Goal: Connect with others: Connect with others

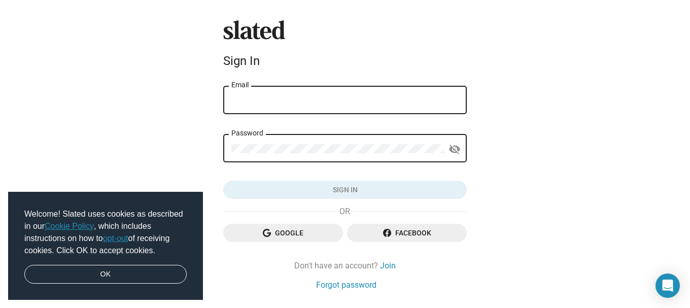
click at [308, 103] on input "Email" at bounding box center [344, 100] width 227 height 9
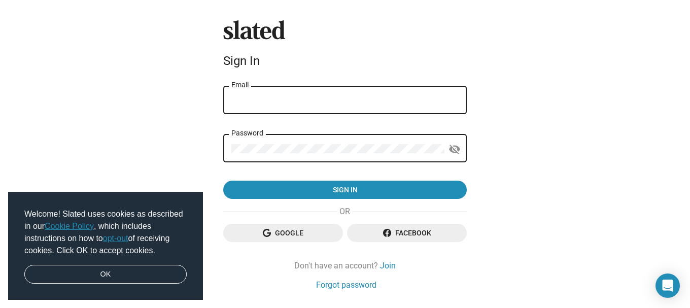
type input "[EMAIL_ADDRESS][DOMAIN_NAME]"
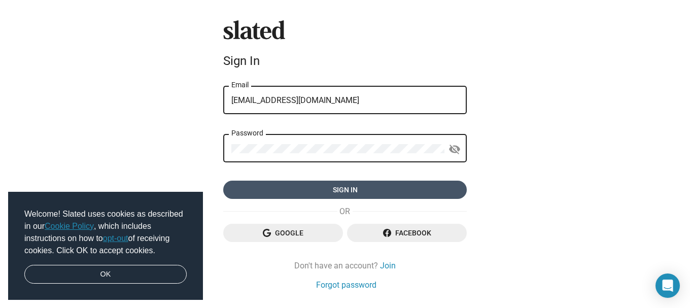
click at [330, 191] on span "Sign in" at bounding box center [344, 190] width 227 height 18
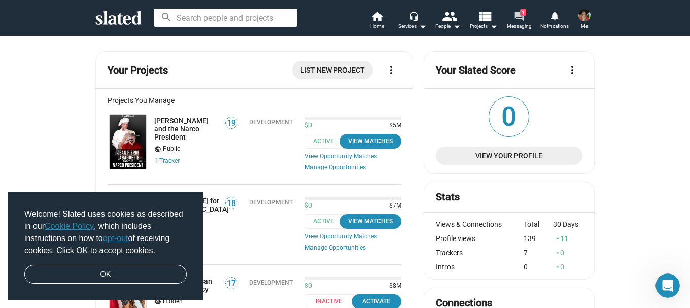
click at [519, 16] on mat-icon "forum" at bounding box center [519, 16] width 10 height 10
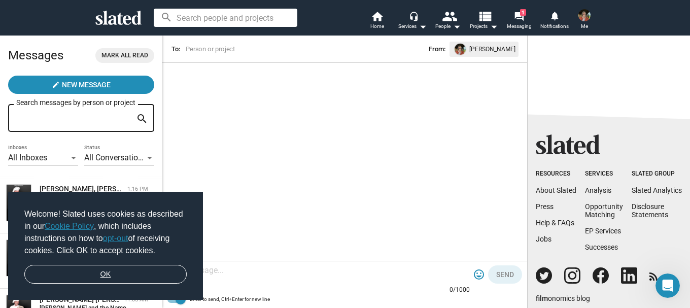
click at [131, 276] on link "OK" at bounding box center [105, 274] width 162 height 19
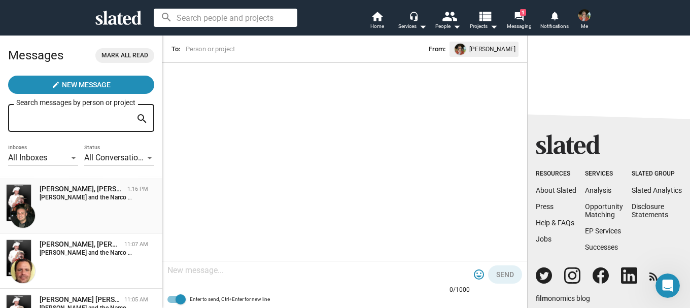
click at [69, 190] on div "[PERSON_NAME], [PERSON_NAME] and the Narco President" at bounding box center [82, 189] width 84 height 10
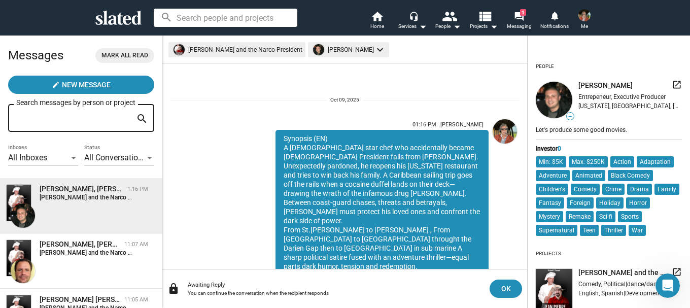
scroll to position [143, 0]
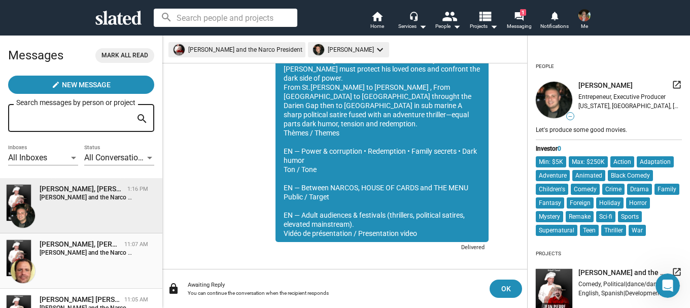
click at [64, 249] on div "[PERSON_NAME], [PERSON_NAME] and the Narco President" at bounding box center [80, 245] width 81 height 10
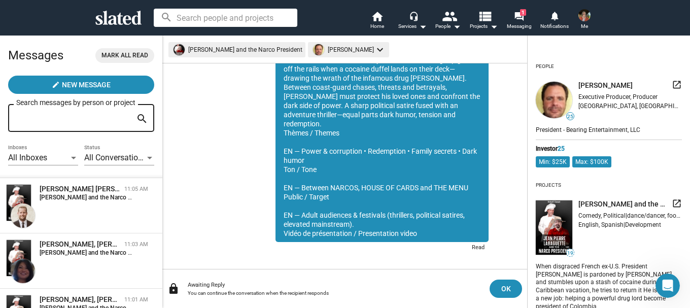
scroll to position [121, 0]
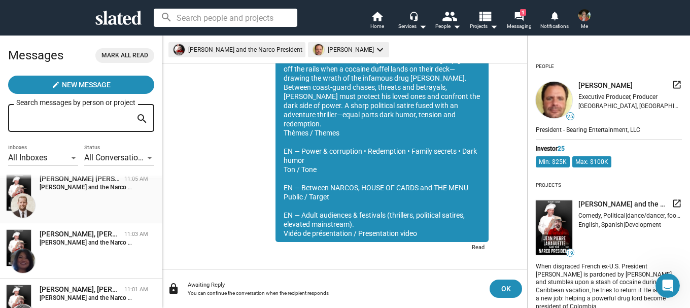
click at [80, 187] on strong "[PERSON_NAME] and the Narco President:" at bounding box center [98, 187] width 116 height 7
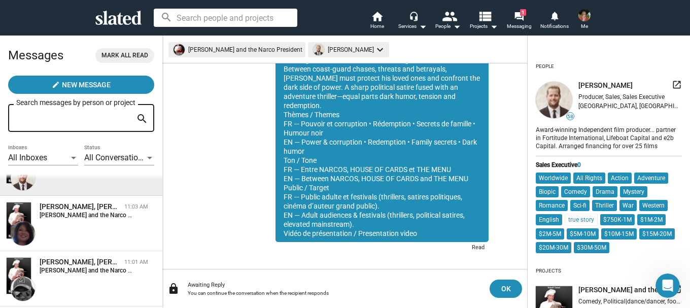
scroll to position [191, 0]
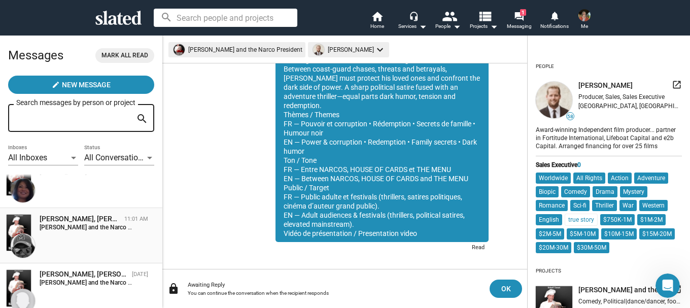
click at [108, 220] on div "[PERSON_NAME], [PERSON_NAME] and the Narco President" at bounding box center [80, 219] width 81 height 10
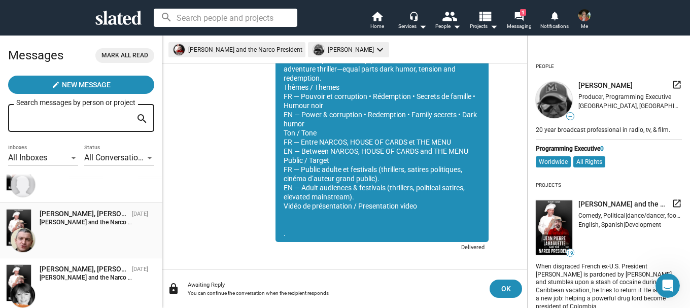
scroll to position [309, 0]
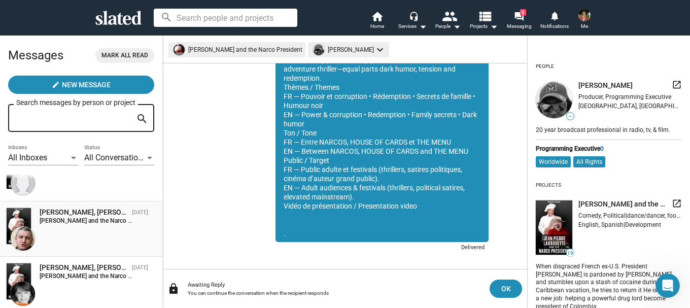
click at [96, 216] on div "[PERSON_NAME], [PERSON_NAME] and the Narco President" at bounding box center [84, 213] width 88 height 10
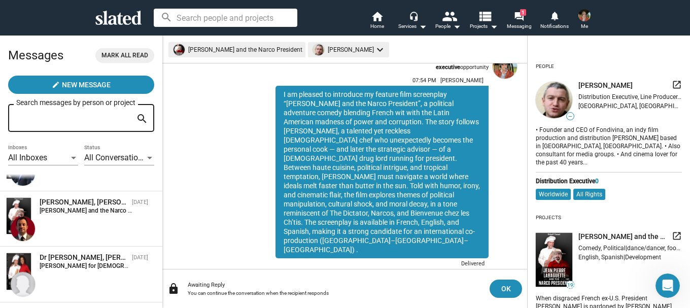
scroll to position [938, 0]
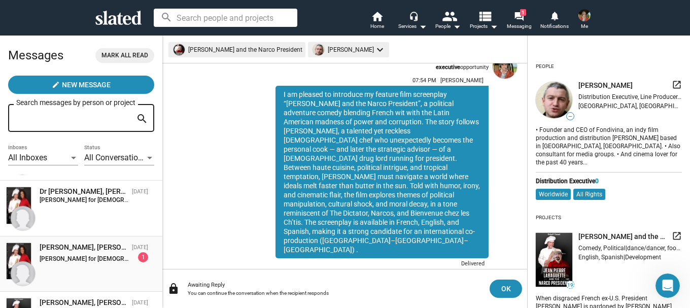
click at [90, 256] on strong "[PERSON_NAME] for [DEMOGRAPHIC_DATA] President:" at bounding box center [115, 258] width 151 height 7
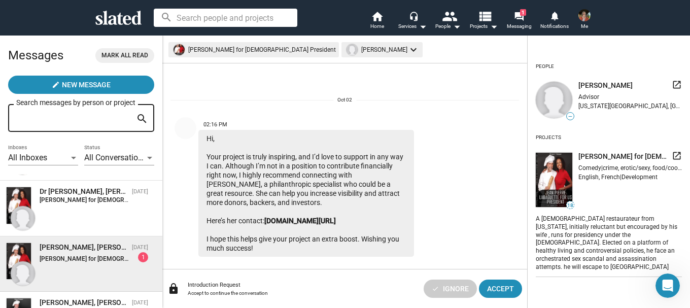
scroll to position [11, 0]
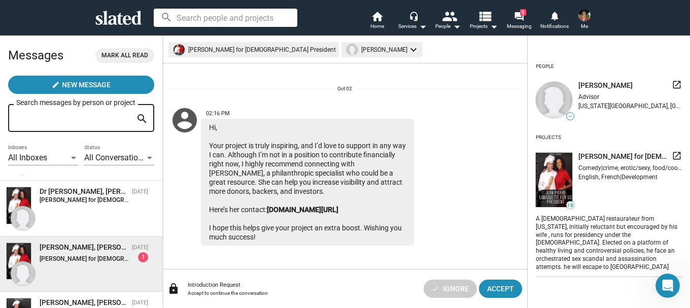
click at [93, 247] on div "[PERSON_NAME], [PERSON_NAME] for [DEMOGRAPHIC_DATA] President" at bounding box center [84, 248] width 88 height 10
drag, startPoint x: 280, startPoint y: 234, endPoint x: 196, endPoint y: 142, distance: 124.7
click at [196, 142] on div "02:16 PM Hi, Your project is truly inspiring, and I’d love to support in any wa…" at bounding box center [308, 175] width 274 height 142
copy div "02:16 PM Hi, Your project is truly inspiring, and I’d love to support in any wa…"
click at [521, 18] on mat-icon "forum" at bounding box center [519, 16] width 10 height 10
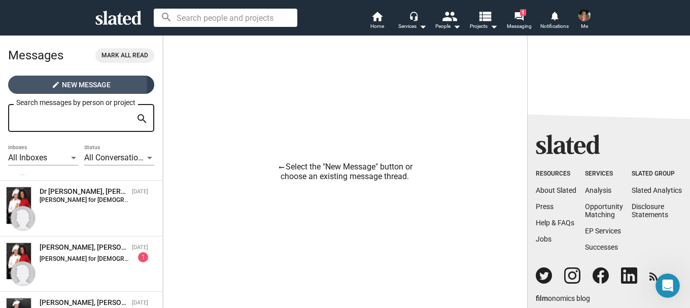
click at [69, 84] on span "New Message" at bounding box center [86, 85] width 49 height 18
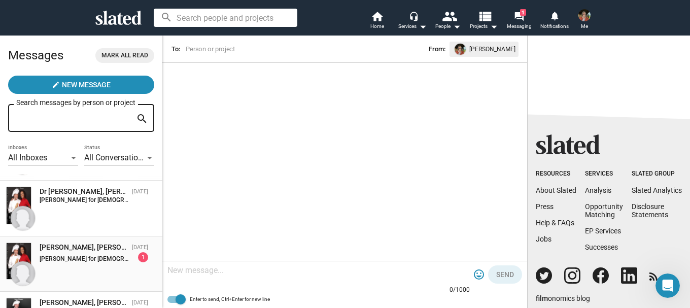
click at [98, 248] on div "[PERSON_NAME], [PERSON_NAME] for [DEMOGRAPHIC_DATA] President" at bounding box center [84, 248] width 88 height 10
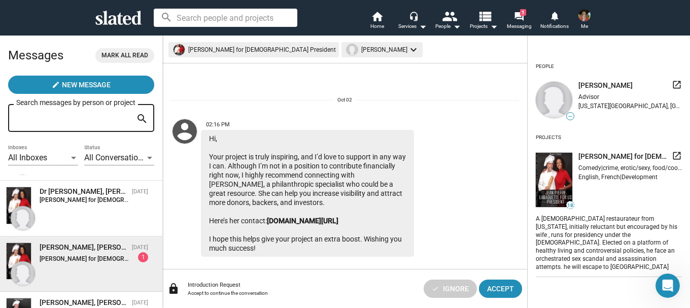
scroll to position [11, 0]
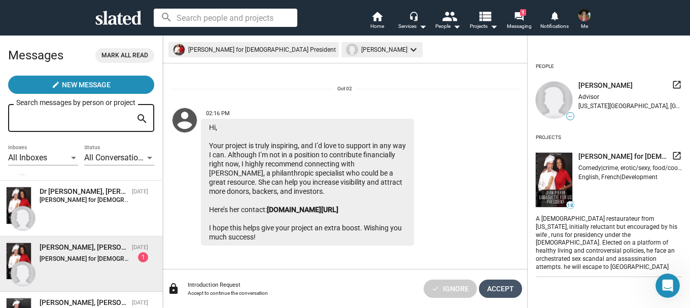
click at [496, 285] on span "Accept" at bounding box center [500, 289] width 27 height 18
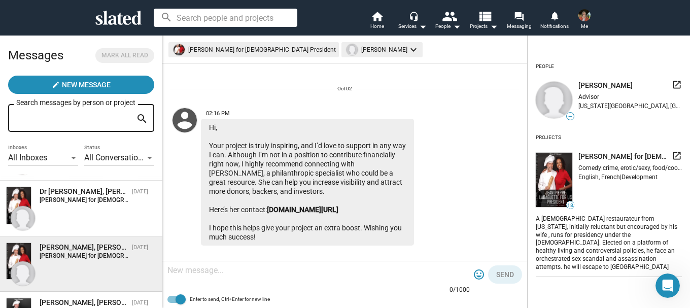
click at [247, 273] on textarea at bounding box center [318, 270] width 302 height 10
type textarea "this is spam please refrain"
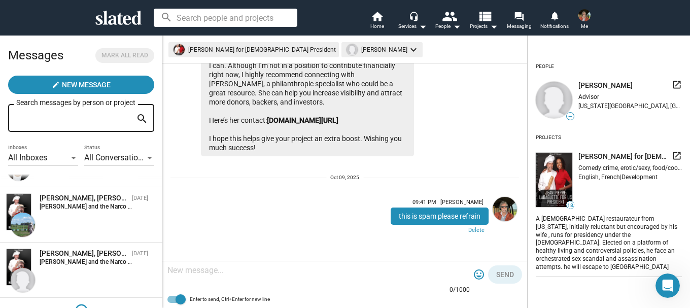
scroll to position [1485, 0]
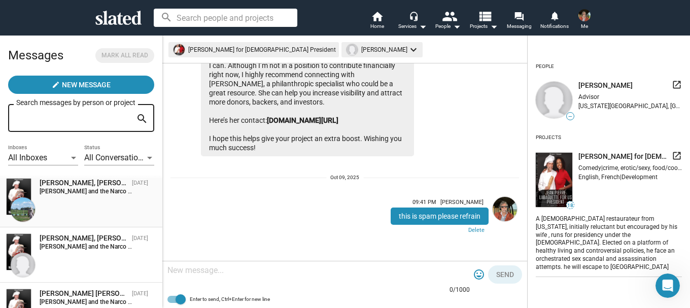
click at [65, 187] on div "[PERSON_NAME], [PERSON_NAME] and the Narco President" at bounding box center [84, 183] width 88 height 10
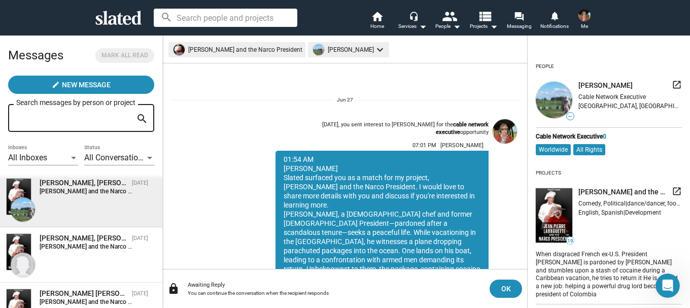
scroll to position [145, 0]
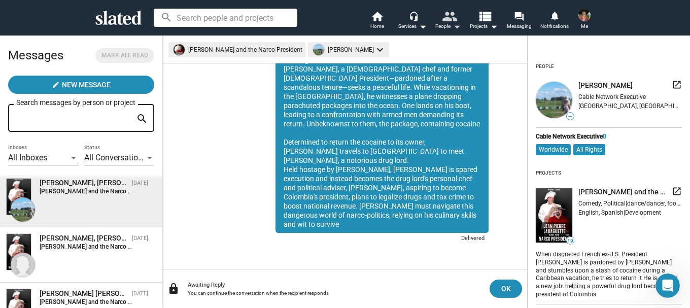
click at [449, 18] on mat-icon "people" at bounding box center [449, 16] width 15 height 15
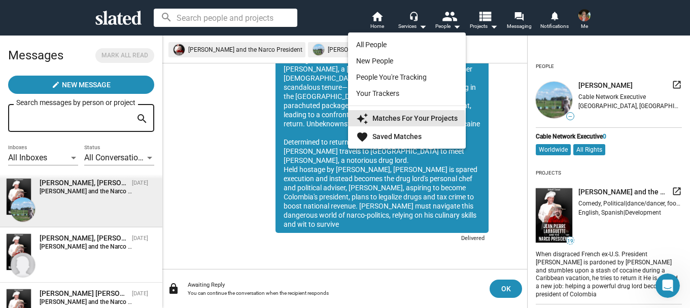
click at [395, 119] on strong "Matches For Your Projects" at bounding box center [415, 118] width 85 height 8
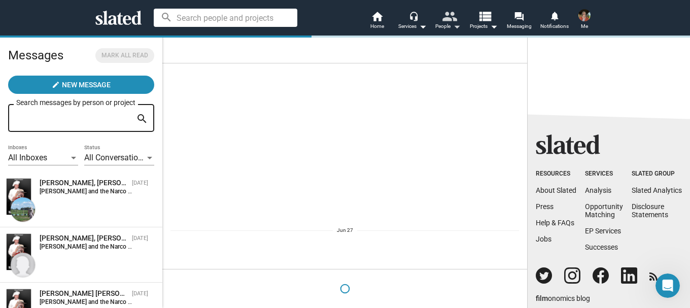
scroll to position [0, 0]
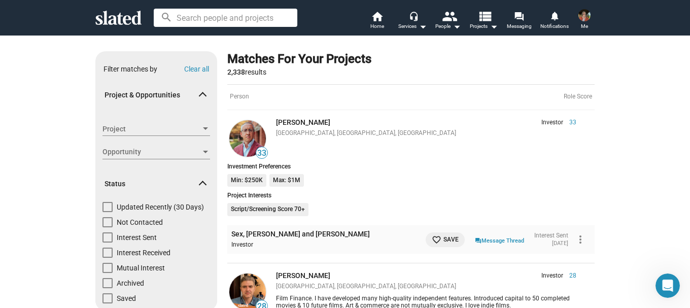
click at [168, 130] on span "Project" at bounding box center [152, 129] width 98 height 11
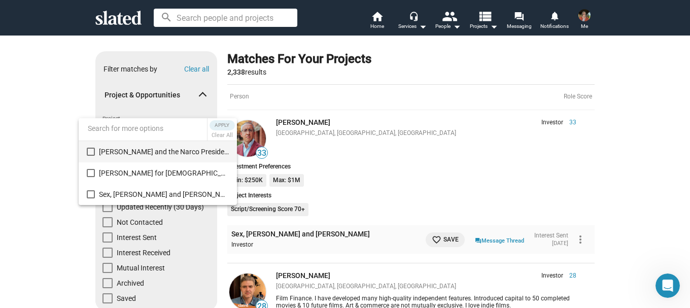
click at [90, 155] on mat-pseudo-checkbox at bounding box center [91, 152] width 8 height 8
click at [225, 126] on span "Apply" at bounding box center [222, 125] width 18 height 10
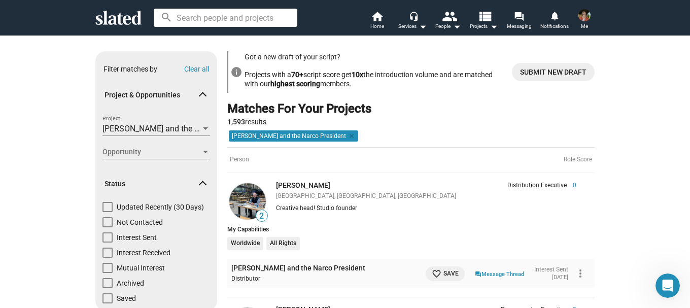
click at [106, 220] on span at bounding box center [108, 222] width 10 height 10
click at [107, 227] on input "Not Contacted" at bounding box center [107, 227] width 1 height 1
checkbox input "true"
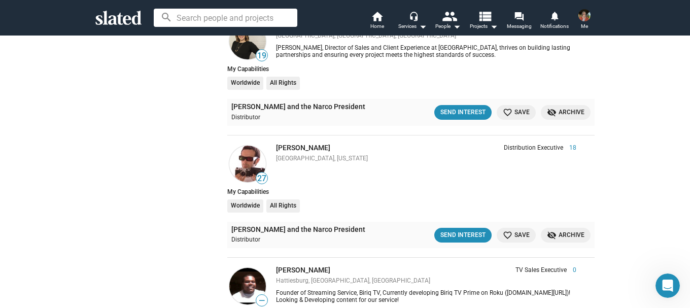
scroll to position [1500, 0]
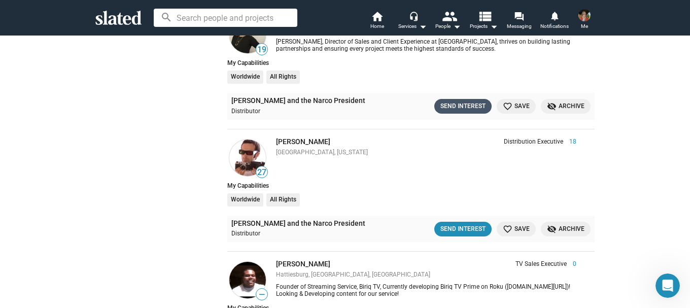
click at [452, 109] on div "Send Interest" at bounding box center [463, 106] width 45 height 11
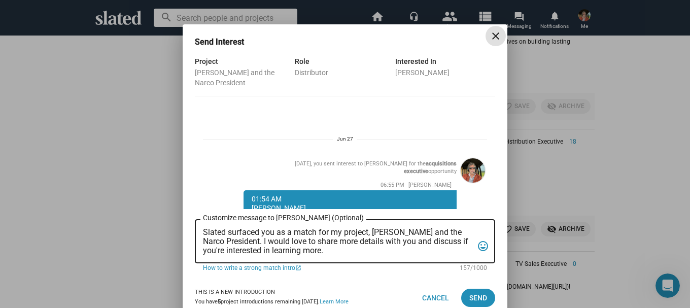
scroll to position [244, 0]
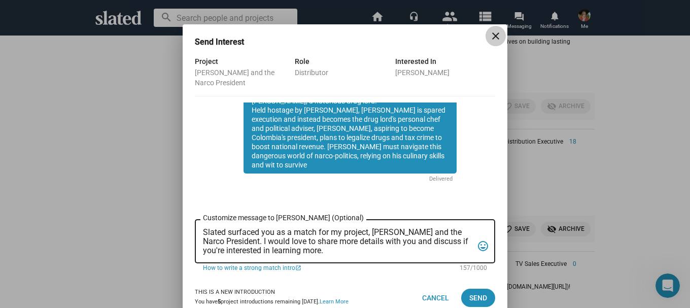
click at [495, 42] on button "close" at bounding box center [496, 36] width 20 height 20
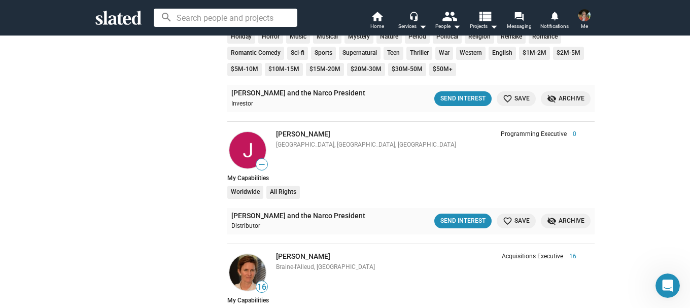
scroll to position [2109, 0]
click at [473, 100] on div "Send Interest" at bounding box center [463, 98] width 45 height 11
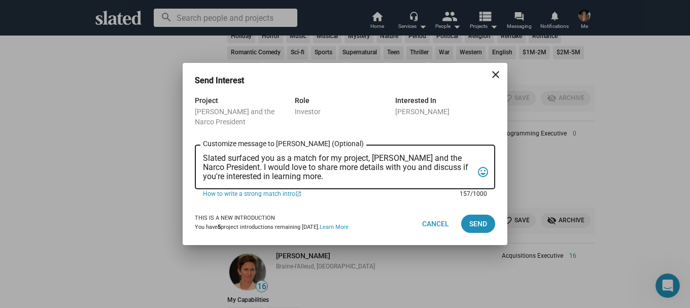
drag, startPoint x: 372, startPoint y: 179, endPoint x: 172, endPoint y: 154, distance: 201.0
click at [172, 154] on div "Send Interest close Project [PERSON_NAME] and the Narco President Role Investor…" at bounding box center [345, 154] width 690 height 308
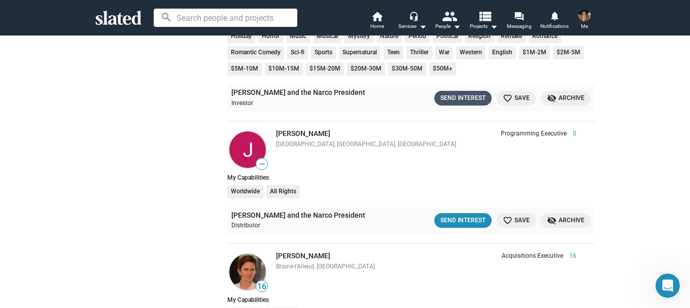
click at [456, 97] on div "Send Interest" at bounding box center [463, 98] width 45 height 11
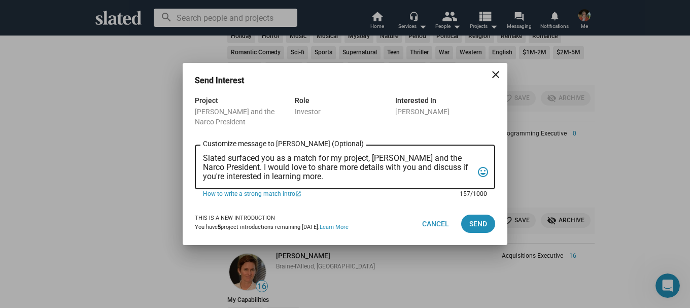
drag, startPoint x: 379, startPoint y: 176, endPoint x: 187, endPoint y: 154, distance: 193.1
click at [187, 154] on div "Project [PERSON_NAME] and the Narco President Role Investor Interested In [PERS…" at bounding box center [345, 148] width 325 height 108
paste textarea "loremip (DO) S Ametco adip elit sed doeiusmodtem incidi U.L. Etdolorem aliqu en…"
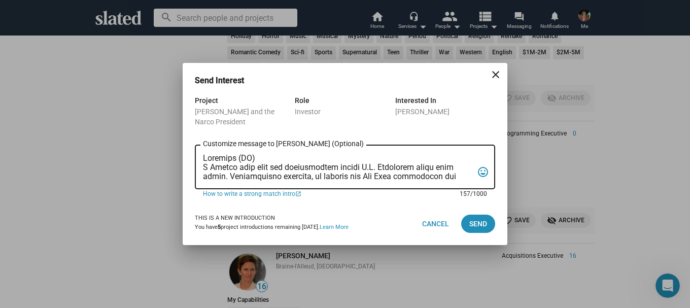
scroll to position [207, 0]
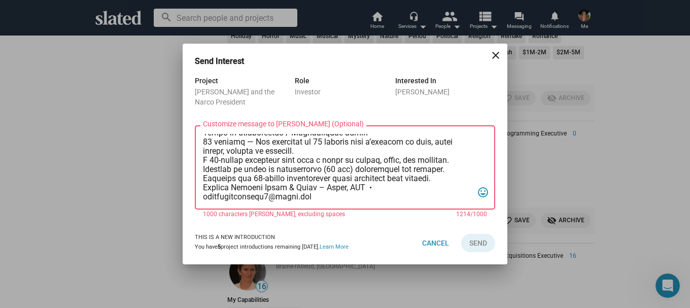
drag, startPoint x: 335, startPoint y: 191, endPoint x: 190, endPoint y: 180, distance: 145.6
click at [190, 180] on div "Project [PERSON_NAME] and the Narco President Role Investor Interested In [PERS…" at bounding box center [345, 148] width 325 height 147
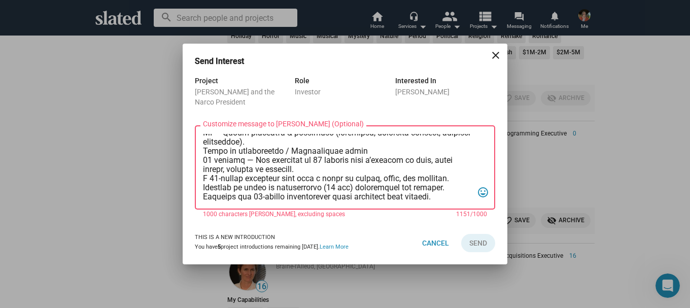
scroll to position [197, 0]
drag, startPoint x: 458, startPoint y: 171, endPoint x: 195, endPoint y: 166, distance: 262.4
click at [195, 166] on div "Customize message to [PERSON_NAME] (Optional) Customize message (Optional) tag_…" at bounding box center [345, 166] width 300 height 86
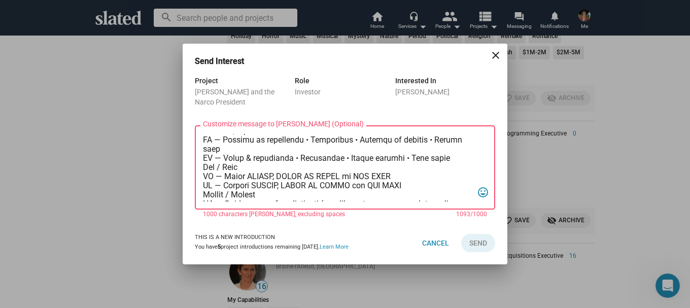
drag, startPoint x: 308, startPoint y: 151, endPoint x: 194, endPoint y: 160, distance: 114.1
click at [194, 160] on div "Project [PERSON_NAME] and the Narco President Role Investor Interested In [PERS…" at bounding box center [345, 148] width 325 height 147
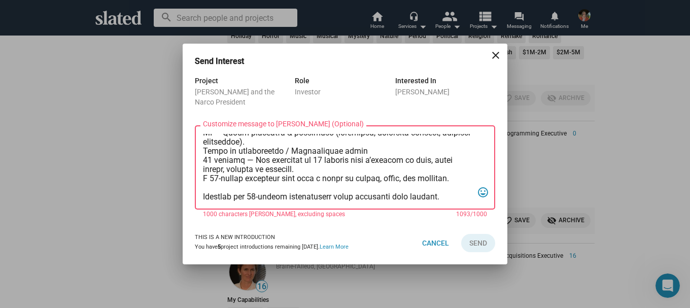
click at [329, 155] on textarea "Customize message to [PERSON_NAME] (Optional) Customize message (Optional)" at bounding box center [338, 168] width 270 height 68
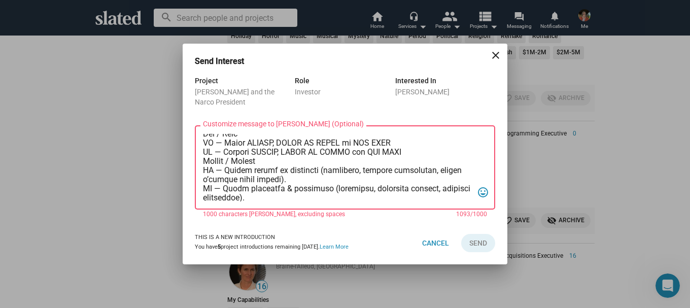
drag, startPoint x: 311, startPoint y: 154, endPoint x: 208, endPoint y: 155, distance: 103.0
click at [208, 155] on textarea "Customize message to [PERSON_NAME] (Optional) Customize message (Optional)" at bounding box center [338, 168] width 270 height 68
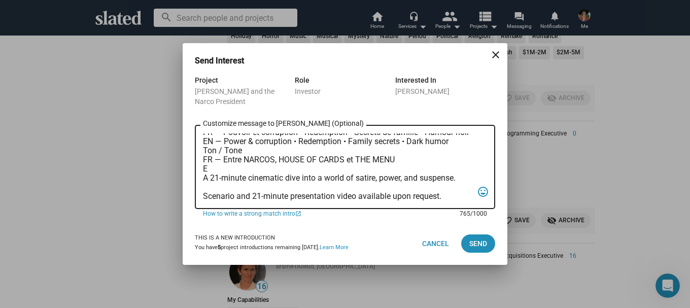
scroll to position [124, 0]
drag, startPoint x: 451, startPoint y: 158, endPoint x: 201, endPoint y: 153, distance: 250.3
click at [201, 153] on div "Synopsis (EN) A [DEMOGRAPHIC_DATA] star chef who accidentally became [DEMOGRAPH…" at bounding box center [345, 166] width 300 height 86
type textarea "Synopsis (EN) A [DEMOGRAPHIC_DATA] star chef who accidentally became [DEMOGRAPH…"
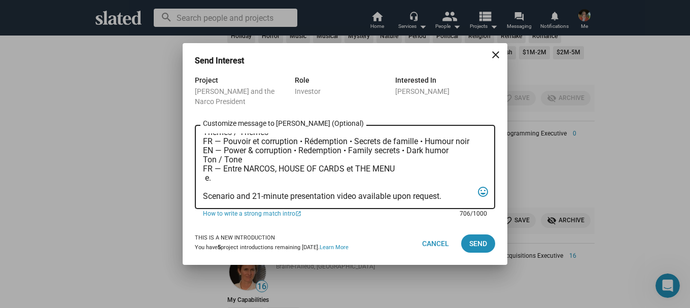
scroll to position [115, 0]
click at [396, 189] on textarea "Synopsis (EN) A [DEMOGRAPHIC_DATA] star chef who accidentally became [DEMOGRAPH…" at bounding box center [338, 167] width 270 height 68
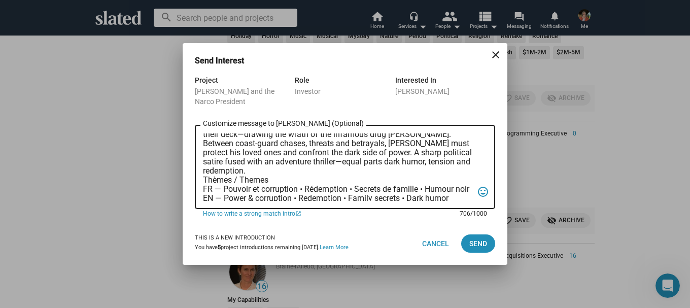
scroll to position [0, 0]
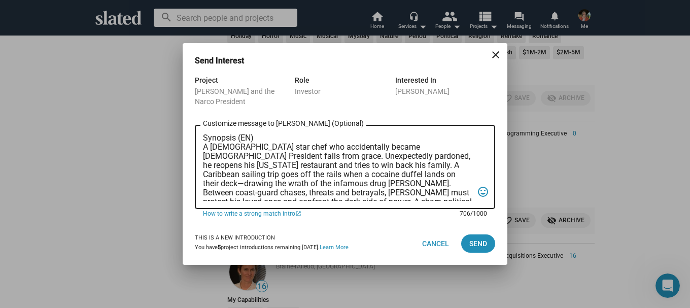
drag, startPoint x: 441, startPoint y: 178, endPoint x: 179, endPoint y: 102, distance: 272.6
click at [179, 102] on div "Send Interest close Project [PERSON_NAME] and the Narco President Role Investor…" at bounding box center [345, 154] width 690 height 308
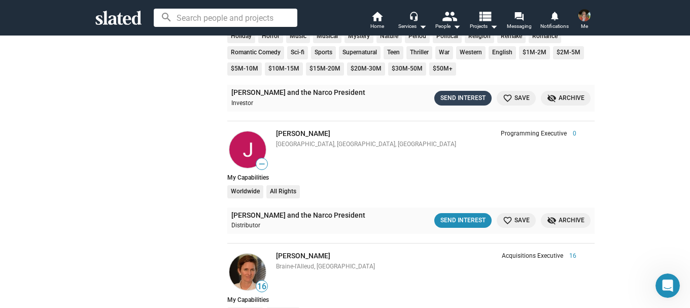
click at [472, 98] on div "Send Interest" at bounding box center [463, 98] width 45 height 11
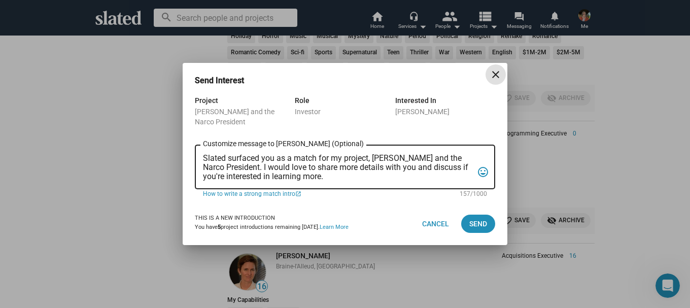
click at [202, 155] on div "Slated surfaced you as a match for my project, [PERSON_NAME] and the Narco Pres…" at bounding box center [345, 166] width 300 height 46
drag, startPoint x: 204, startPoint y: 155, endPoint x: 372, endPoint y: 182, distance: 170.1
click at [372, 182] on div "Slated surfaced you as a match for my project, [PERSON_NAME] and the Narco Pres…" at bounding box center [338, 166] width 270 height 46
paste textarea "loremip (DO) S Ametco adip elit sed doeiusmodtem incidi U.L. Etdolorem aliqu en…"
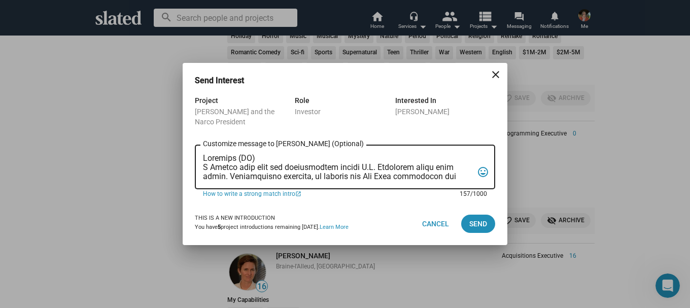
scroll to position [207, 0]
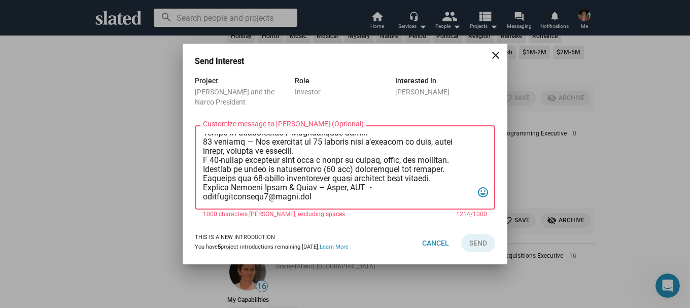
drag, startPoint x: 204, startPoint y: 159, endPoint x: 449, endPoint y: 157, distance: 244.6
click at [449, 157] on textarea "Customize message to [PERSON_NAME] (Optional) Customize message (Optional)" at bounding box center [338, 168] width 270 height 68
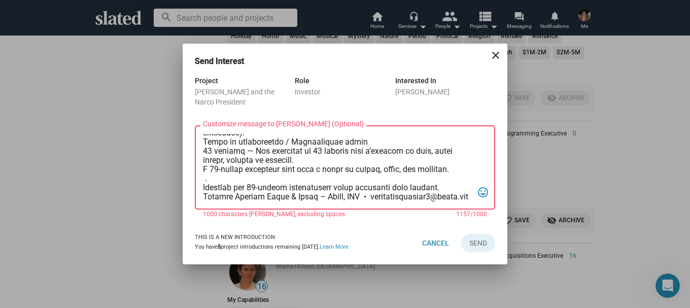
drag, startPoint x: 325, startPoint y: 193, endPoint x: 196, endPoint y: 182, distance: 128.9
click at [196, 182] on div "Customize message to [PERSON_NAME] (Optional) Customize message (Optional) tag_…" at bounding box center [345, 166] width 300 height 86
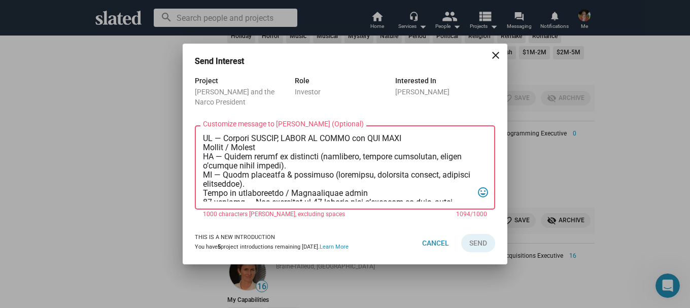
scroll to position [127, 0]
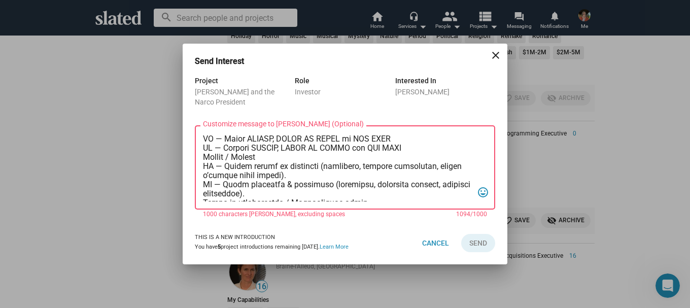
drag, startPoint x: 307, startPoint y: 174, endPoint x: 198, endPoint y: 165, distance: 108.5
click at [198, 165] on div "Customize message to [PERSON_NAME] (Optional) Customize message (Optional) tag_…" at bounding box center [345, 166] width 300 height 86
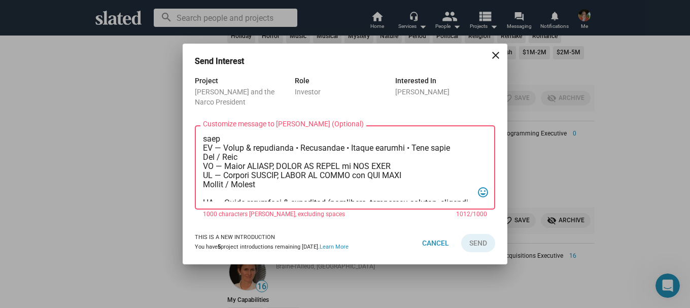
scroll to position [77, 0]
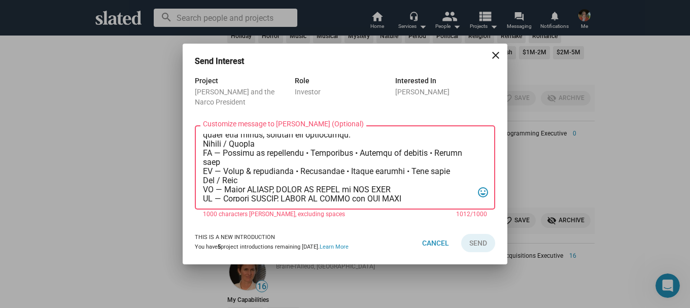
drag, startPoint x: 402, startPoint y: 186, endPoint x: 199, endPoint y: 185, distance: 203.0
click at [199, 185] on div "Customize message to [PERSON_NAME] (Optional) Customize message (Optional) tag_…" at bounding box center [345, 166] width 300 height 86
click at [223, 192] on textarea "Customize message to [PERSON_NAME] (Optional) Customize message (Optional)" at bounding box center [338, 168] width 270 height 68
drag, startPoint x: 356, startPoint y: 188, endPoint x: 204, endPoint y: 189, distance: 152.3
click at [204, 189] on textarea "Customize message to [PERSON_NAME] (Optional) Customize message (Optional)" at bounding box center [338, 168] width 270 height 68
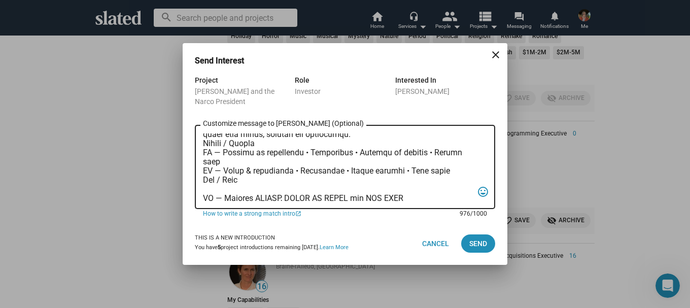
drag, startPoint x: 228, startPoint y: 164, endPoint x: 205, endPoint y: 149, distance: 28.3
click at [205, 149] on textarea "Customize message to [PERSON_NAME] (Optional) Customize message (Optional)" at bounding box center [338, 167] width 270 height 68
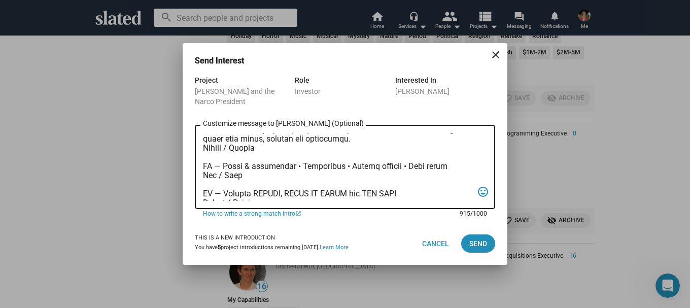
scroll to position [0, 0]
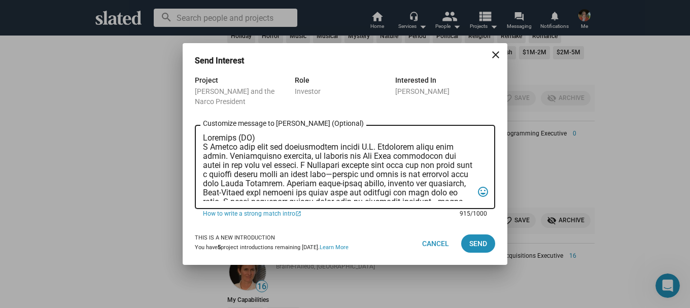
drag, startPoint x: 419, startPoint y: 187, endPoint x: 188, endPoint y: 74, distance: 257.6
click at [188, 74] on mat-dialog-container "Send Interest close Project [PERSON_NAME] and the Narco President Role Investor…" at bounding box center [345, 154] width 325 height 222
type textarea "Loremips (DO) S Ametco adip elit sed doeiusmodtem incidi U.L. Etdolorem aliqu e…"
click at [483, 248] on span "Send" at bounding box center [478, 243] width 18 height 18
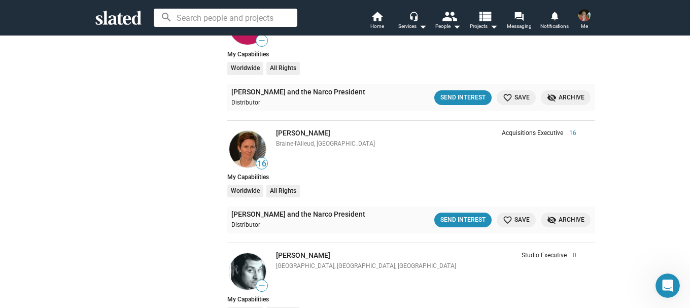
scroll to position [2261, 0]
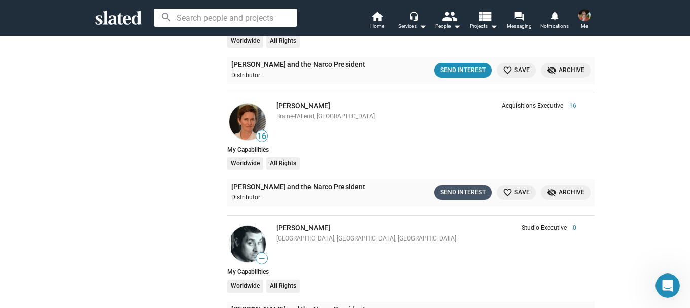
click at [461, 195] on div "Send Interest" at bounding box center [463, 192] width 45 height 11
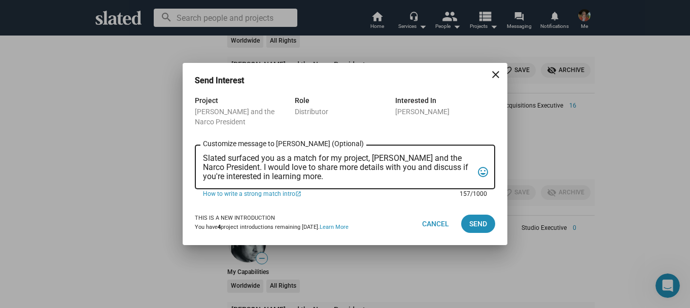
drag, startPoint x: 333, startPoint y: 173, endPoint x: 158, endPoint y: 153, distance: 176.8
click at [158, 153] on div "Send Interest close Project [PERSON_NAME] and the Narco President Role Distribu…" at bounding box center [345, 154] width 690 height 308
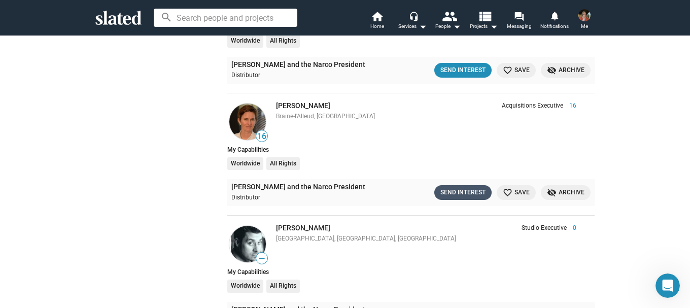
click at [450, 191] on div "Send Interest" at bounding box center [463, 192] width 45 height 11
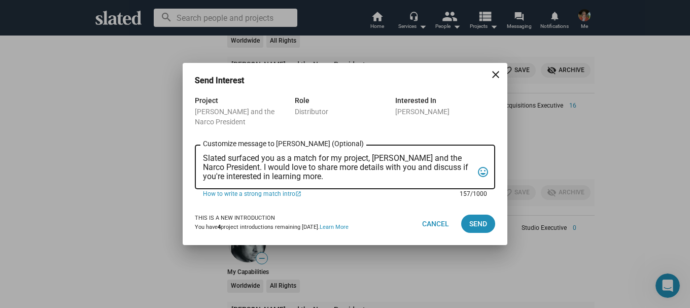
drag, startPoint x: 366, startPoint y: 177, endPoint x: 194, endPoint y: 161, distance: 172.7
click at [194, 161] on div "Project [PERSON_NAME] and the Narco President Role Distributor Interested In [P…" at bounding box center [345, 148] width 325 height 108
paste textarea "loremip (DO) S Ametco adip elit sed doeiusmodtem incidi U.L. Etdolorem aliqu en…"
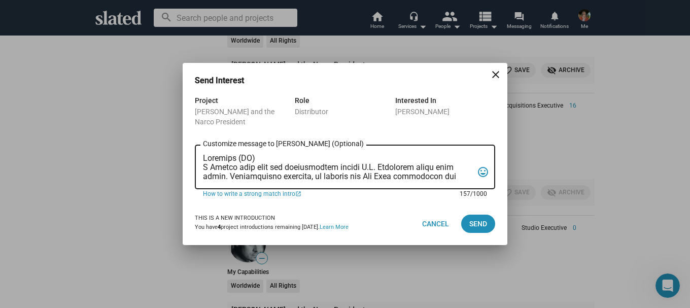
scroll to position [170, 0]
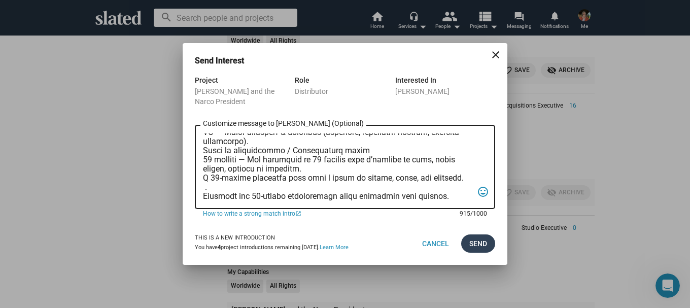
type textarea "Loremips (DO) S Ametco adip elit sed doeiusmodtem incidi U.L. Etdolorem aliqu e…"
click at [473, 242] on span "Send" at bounding box center [478, 243] width 18 height 18
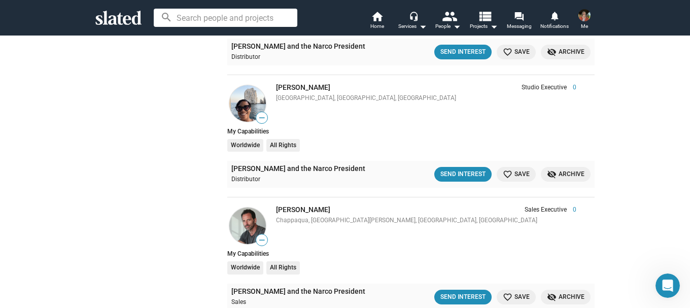
scroll to position [2667, 0]
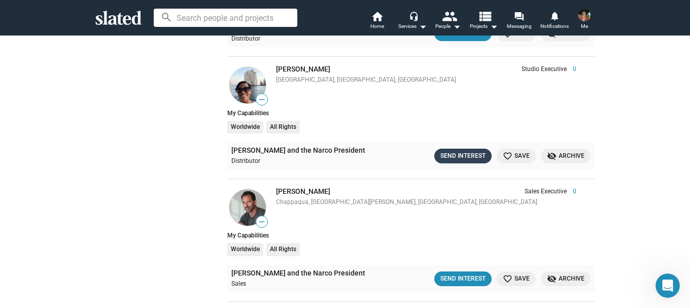
click at [466, 158] on div "Send Interest" at bounding box center [463, 156] width 45 height 11
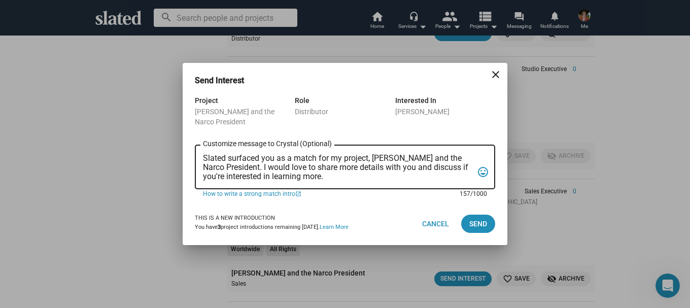
drag, startPoint x: 388, startPoint y: 177, endPoint x: 193, endPoint y: 156, distance: 196.1
click at [193, 156] on div "Project [PERSON_NAME] and the Narco President Role Distributor Interested In [P…" at bounding box center [345, 148] width 325 height 108
paste textarea "loremip (DO) S Ametco adip elit sed doeiusmodtem incidi U.L. Etdolorem aliqu en…"
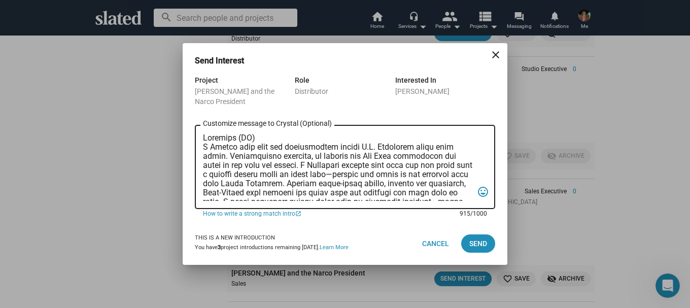
scroll to position [170, 0]
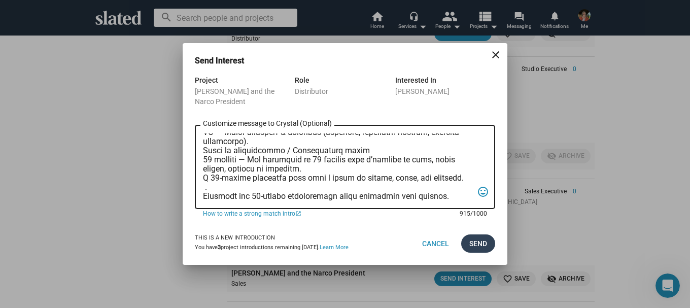
type textarea "Loremips (DO) S Ametco adip elit sed doeiusmodtem incidi U.L. Etdolorem aliqu e…"
click at [473, 236] on span "Send" at bounding box center [478, 243] width 18 height 18
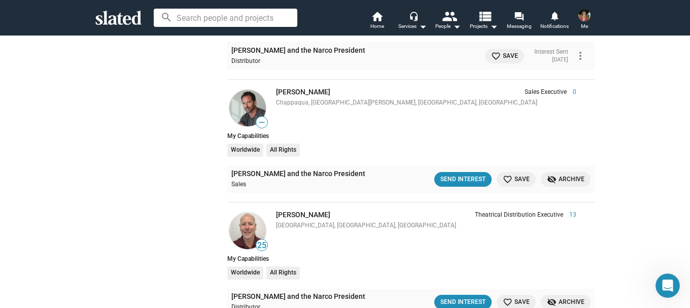
scroll to position [2769, 0]
click at [462, 179] on div "Send Interest" at bounding box center [463, 179] width 45 height 11
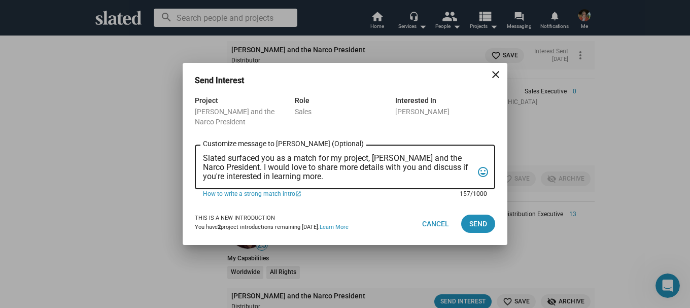
drag, startPoint x: 398, startPoint y: 177, endPoint x: 186, endPoint y: 149, distance: 214.0
click at [186, 149] on div "Project [PERSON_NAME] and the Narco President Role Sales Interested In [PERSON_…" at bounding box center [345, 148] width 325 height 108
paste textarea "loremip (DO) S Ametco adip elit sed doeiusmodtem incidi U.L. Etdolorem aliqu en…"
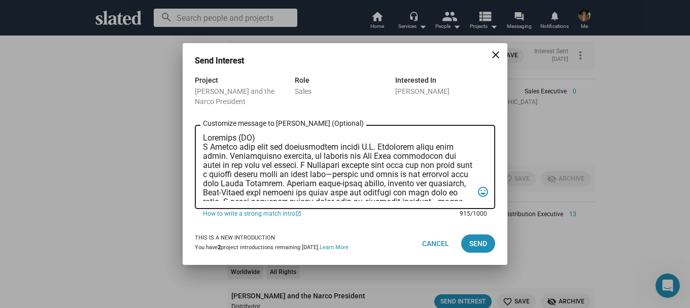
scroll to position [170, 0]
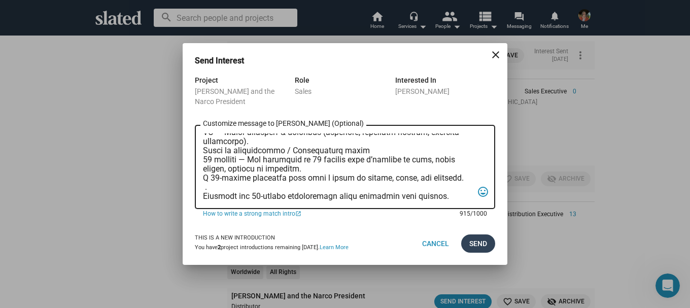
type textarea "Loremips (DO) S Ametco adip elit sed doeiusmodtem incidi U.L. Etdolorem aliqu e…"
click at [478, 238] on span "Send" at bounding box center [478, 243] width 18 height 18
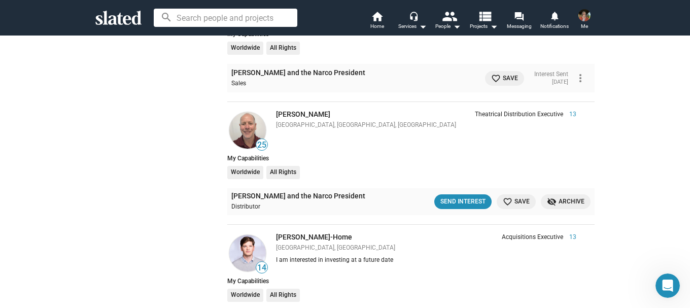
scroll to position [2921, 0]
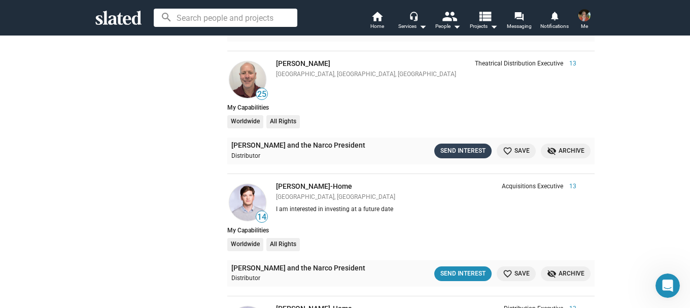
click at [454, 153] on div "Send Interest" at bounding box center [463, 151] width 45 height 11
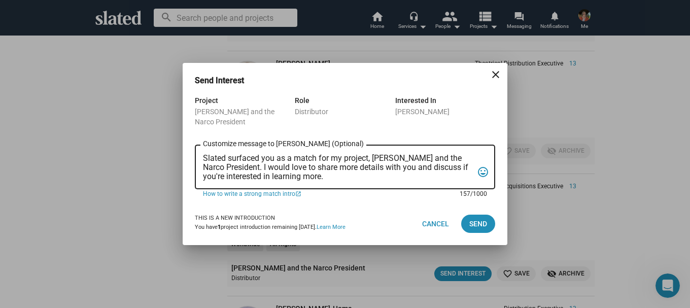
drag, startPoint x: 382, startPoint y: 175, endPoint x: 197, endPoint y: 154, distance: 186.5
click at [197, 154] on div "Slated surfaced you as a match for my project, [PERSON_NAME] and the Narco Pres…" at bounding box center [345, 166] width 300 height 46
paste textarea "loremip (DO) S Ametco adip elit sed doeiusmodtem incidi U.L. Etdolorem aliqu en…"
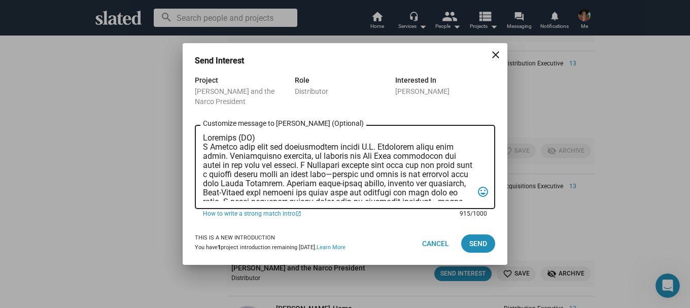
scroll to position [170, 0]
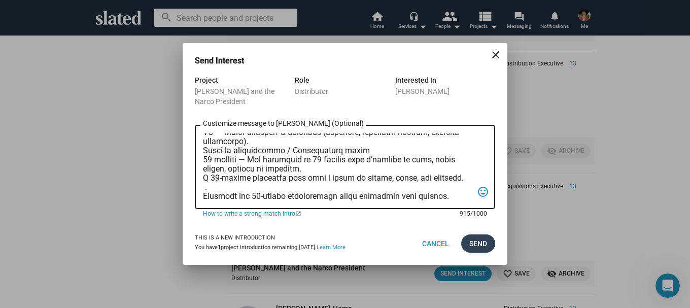
type textarea "Loremips (DO) S Ametco adip elit sed doeiusmodtem incidi U.L. Etdolorem aliqu e…"
click at [480, 245] on span "Send" at bounding box center [478, 243] width 18 height 18
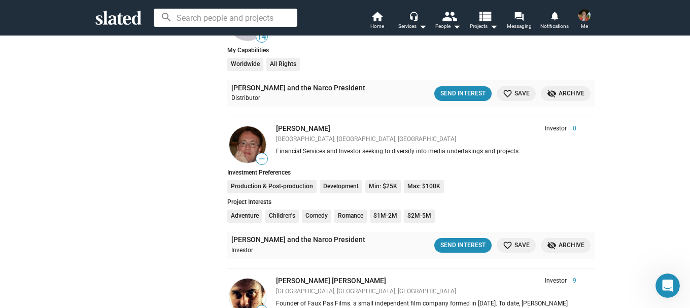
scroll to position [3276, 0]
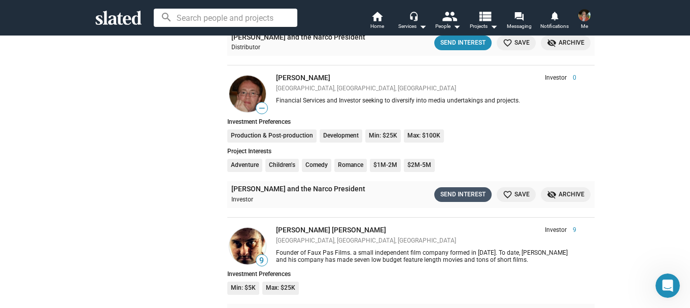
click at [457, 197] on div "Send Interest" at bounding box center [463, 194] width 45 height 11
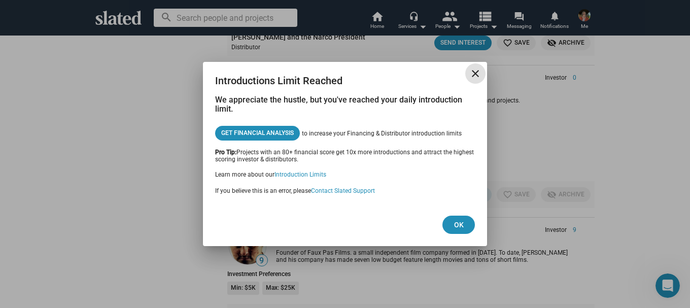
click at [470, 71] on mat-icon "close" at bounding box center [475, 74] width 12 height 12
